Goal: Navigation & Orientation: Find specific page/section

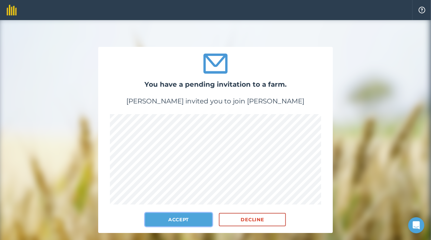
click at [174, 223] on button "Accept" at bounding box center [178, 219] width 67 height 13
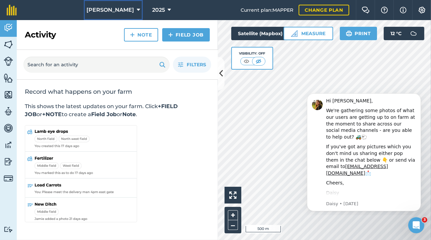
click at [107, 10] on span "[PERSON_NAME]" at bounding box center [111, 10] width 48 height 8
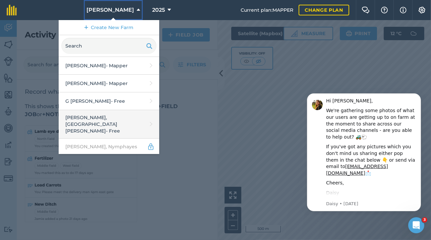
scroll to position [77, 0]
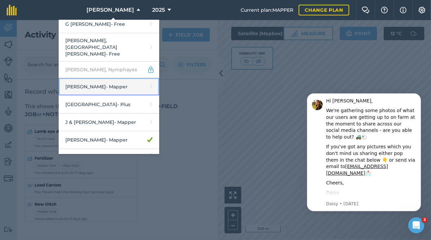
click at [108, 78] on link "[PERSON_NAME] - Mapper" at bounding box center [109, 87] width 101 height 18
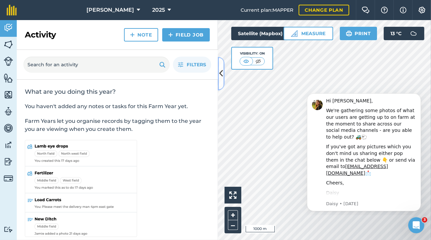
click at [220, 70] on icon at bounding box center [222, 74] width 4 height 12
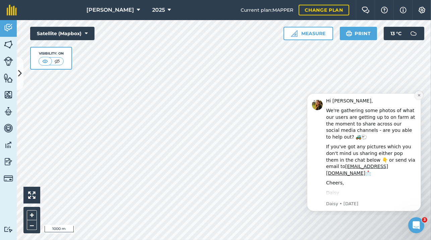
click at [421, 97] on button "Dismiss notification" at bounding box center [418, 95] width 9 height 9
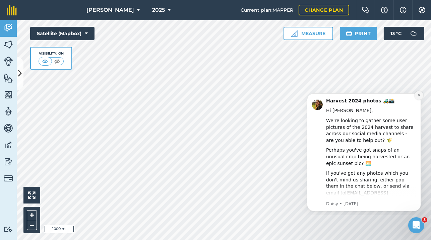
click at [418, 96] on icon "Dismiss notification" at bounding box center [418, 95] width 2 height 2
